Goal: Task Accomplishment & Management: Manage account settings

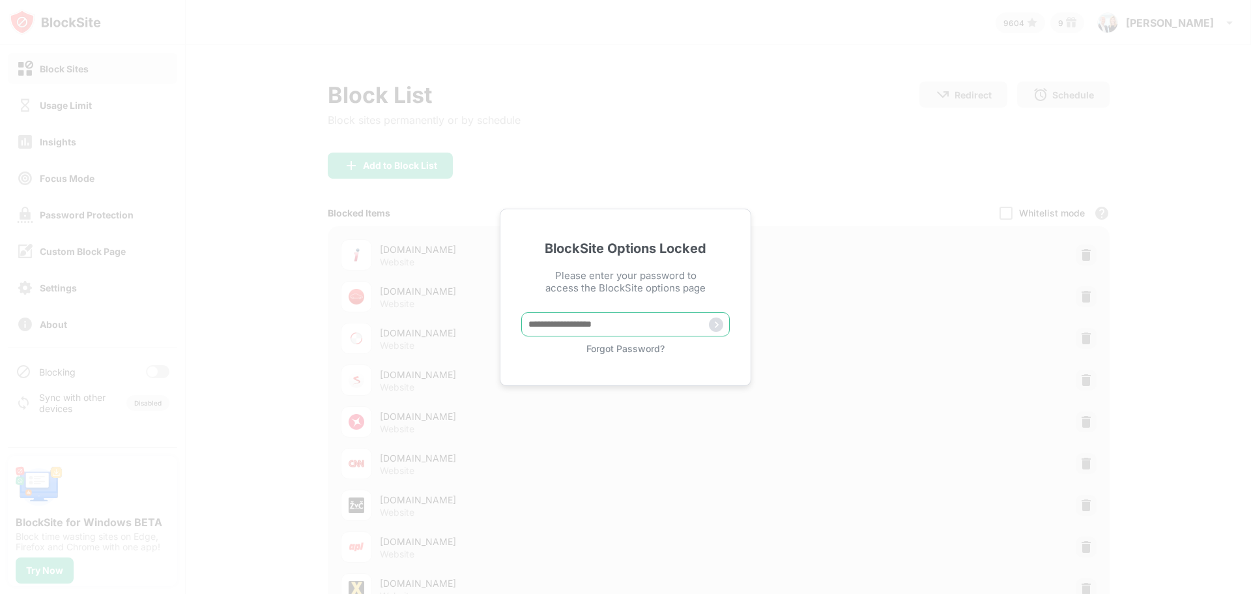
click at [573, 328] on input "text" at bounding box center [625, 324] width 208 height 24
type input "**********"
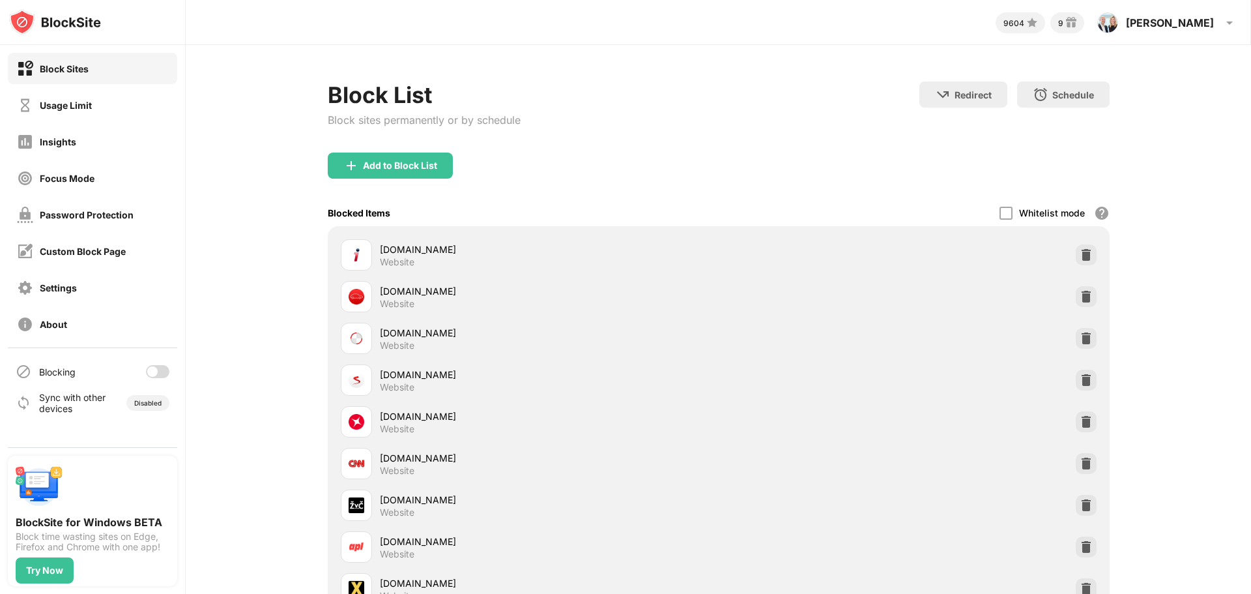
click at [164, 373] on div at bounding box center [157, 371] width 23 height 13
click at [94, 181] on div "Focus Mode" at bounding box center [67, 178] width 55 height 11
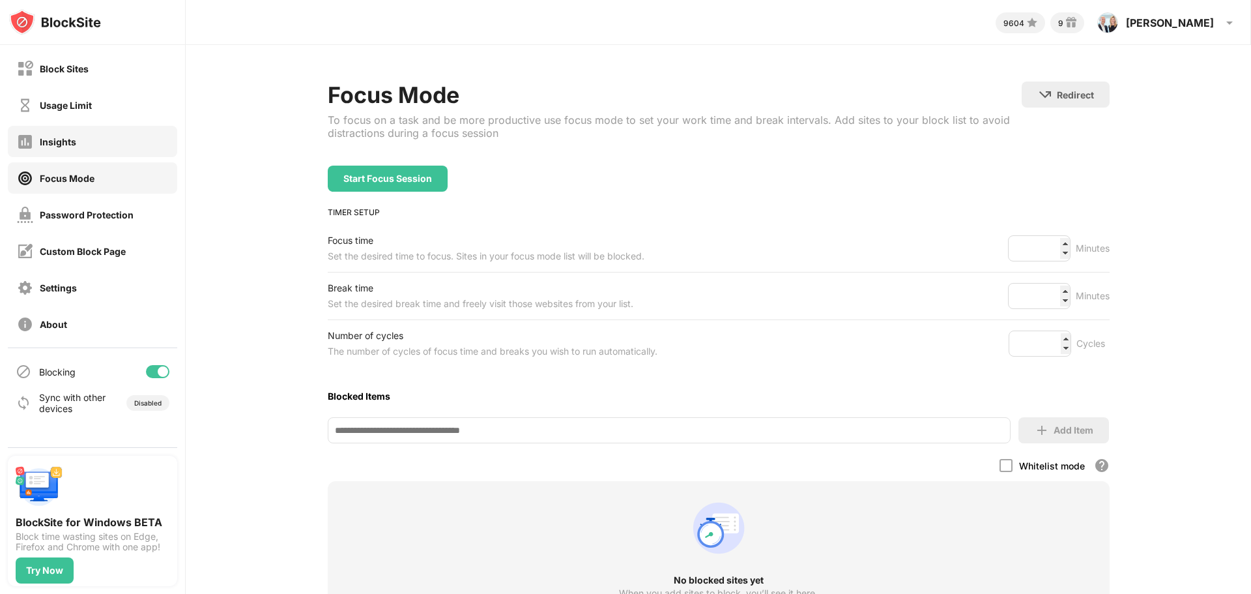
click at [96, 147] on div "Insights" at bounding box center [92, 141] width 169 height 31
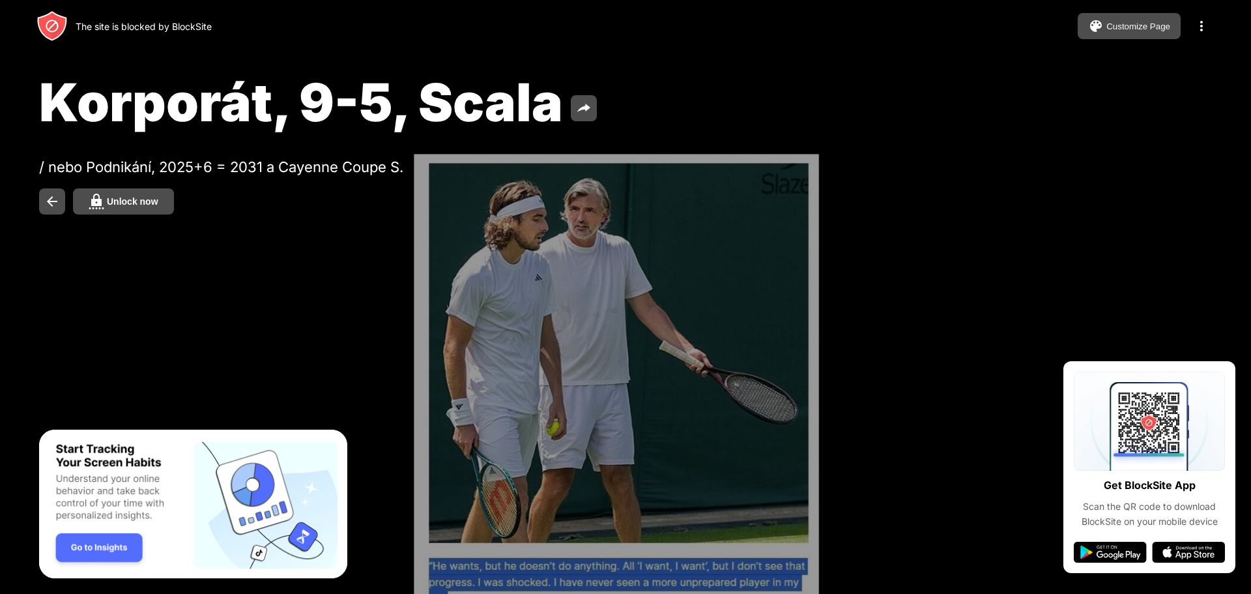
click at [100, 550] on img "Banner Message" at bounding box center [193, 503] width 308 height 149
